Goal: Use online tool/utility: Utilize a website feature to perform a specific function

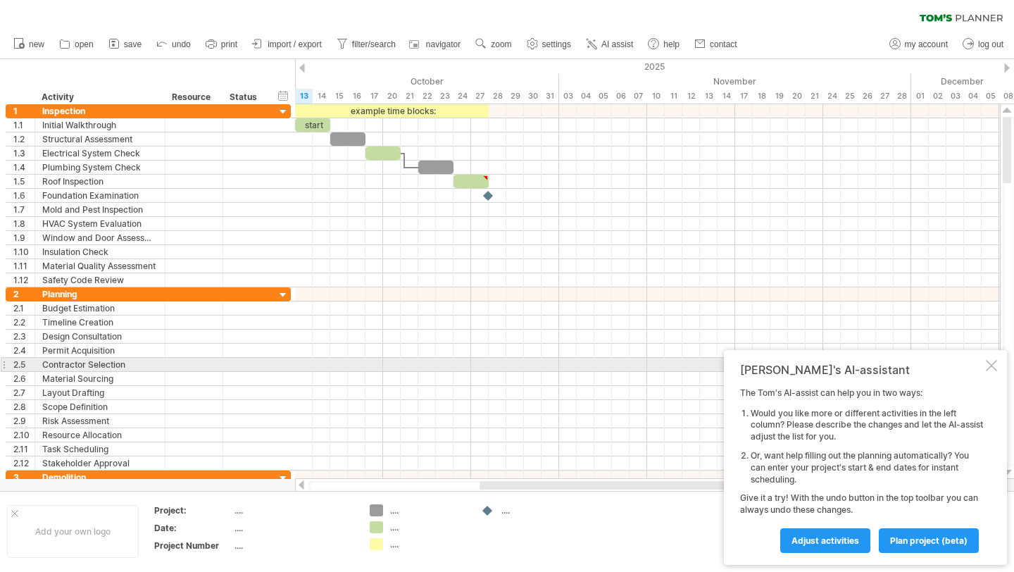
click at [994, 364] on div at bounding box center [991, 365] width 11 height 11
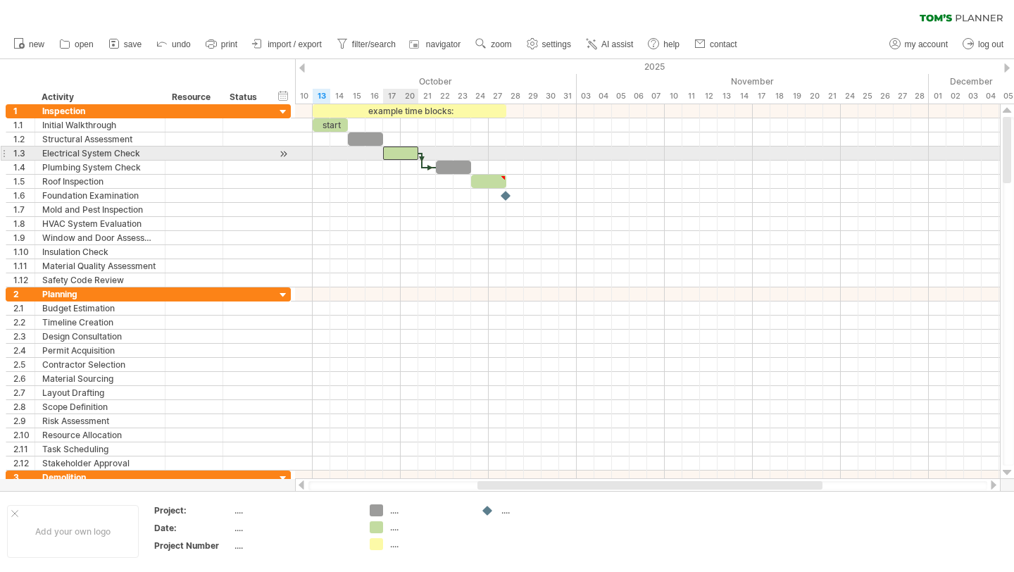
click at [400, 151] on div at bounding box center [400, 152] width 35 height 13
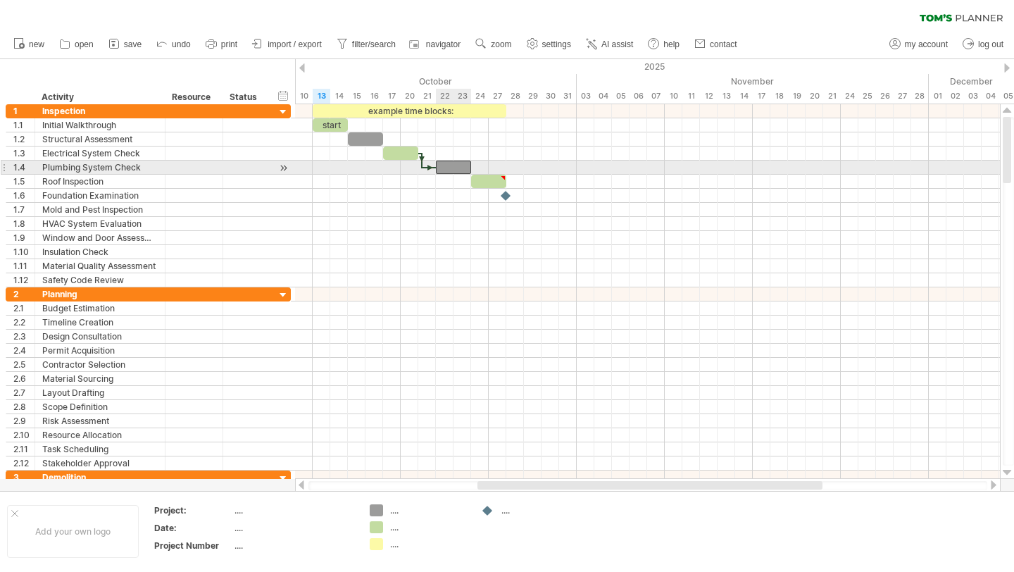
click at [442, 166] on div at bounding box center [453, 167] width 35 height 13
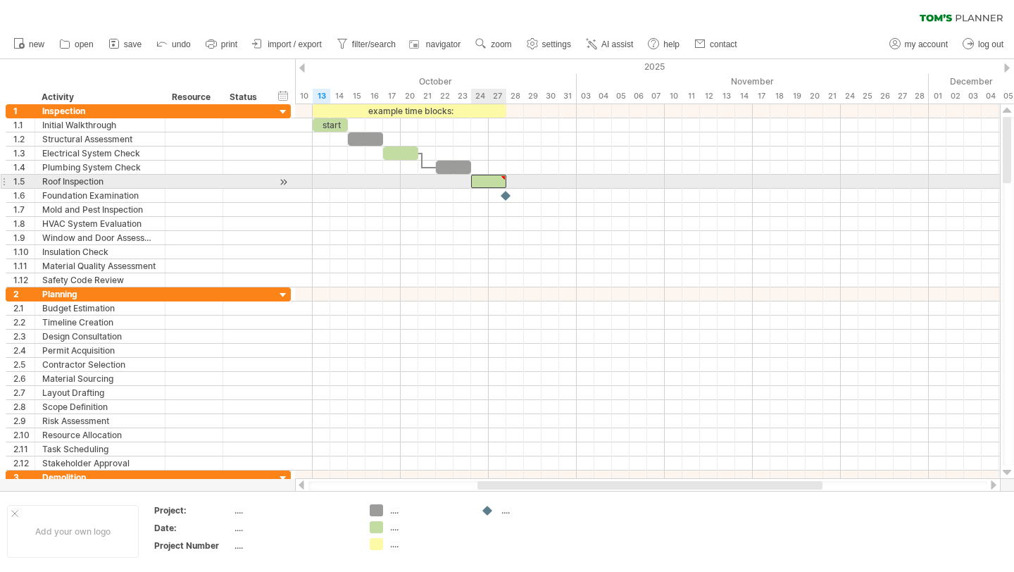
click at [501, 178] on div at bounding box center [503, 178] width 6 height 6
type textarea "**********"
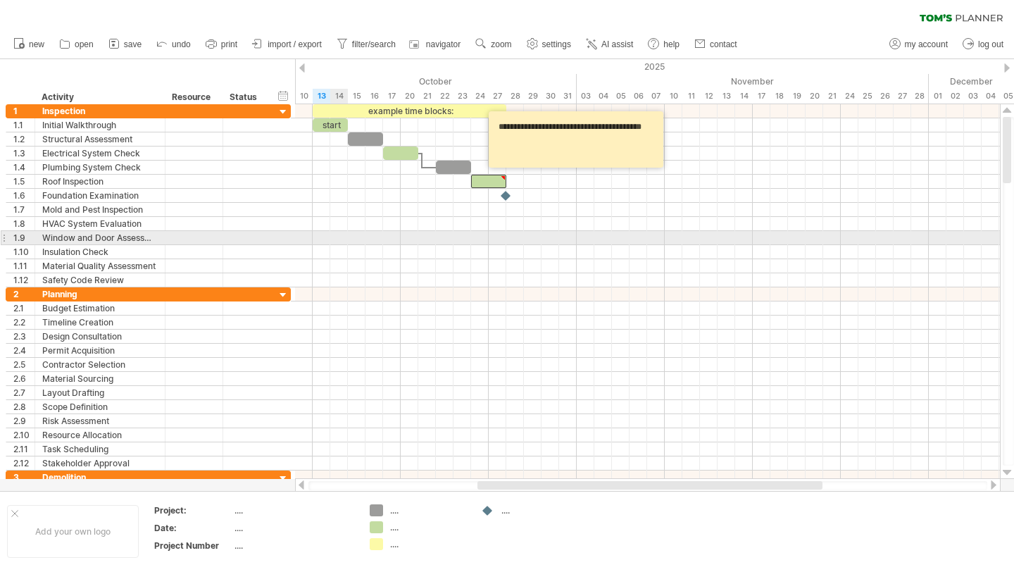
click at [343, 235] on div at bounding box center [647, 238] width 705 height 14
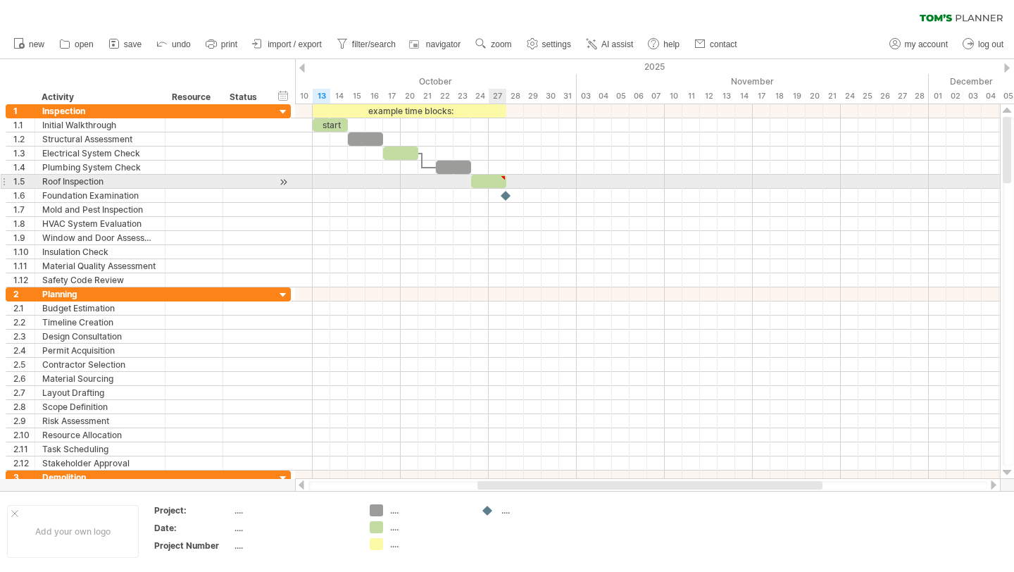
click at [490, 178] on div at bounding box center [488, 181] width 35 height 13
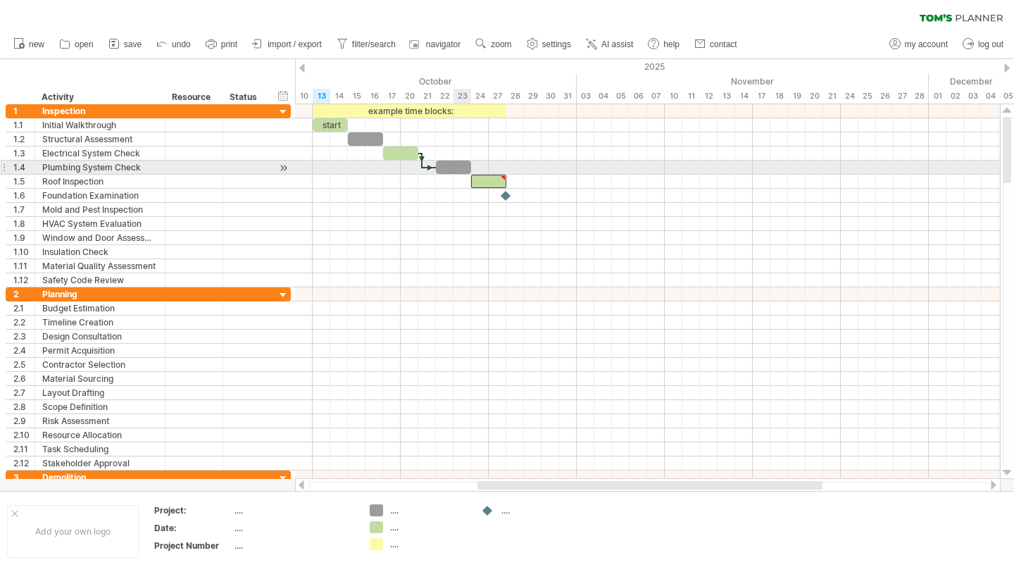
click at [454, 163] on div at bounding box center [453, 167] width 35 height 13
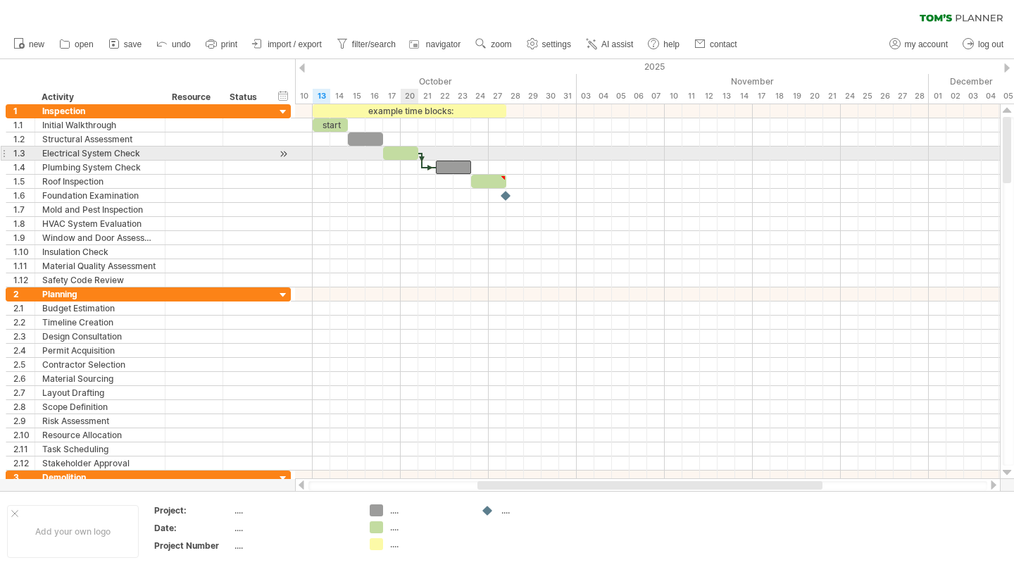
click at [403, 150] on div at bounding box center [400, 152] width 35 height 13
